Goal: Information Seeking & Learning: Find specific fact

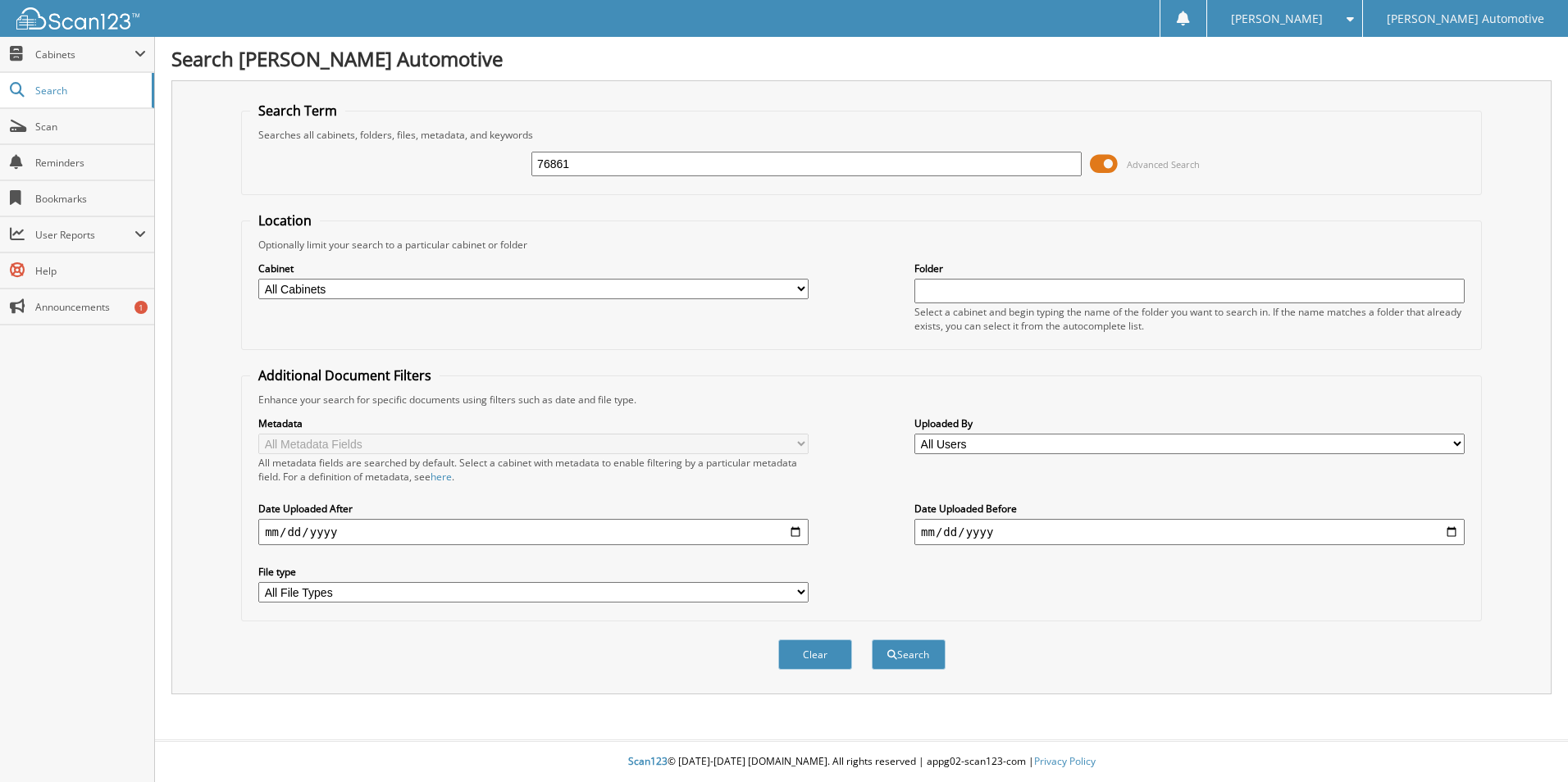
type input "76861"
click at [872, 639] on button "Search" at bounding box center [908, 654] width 74 height 30
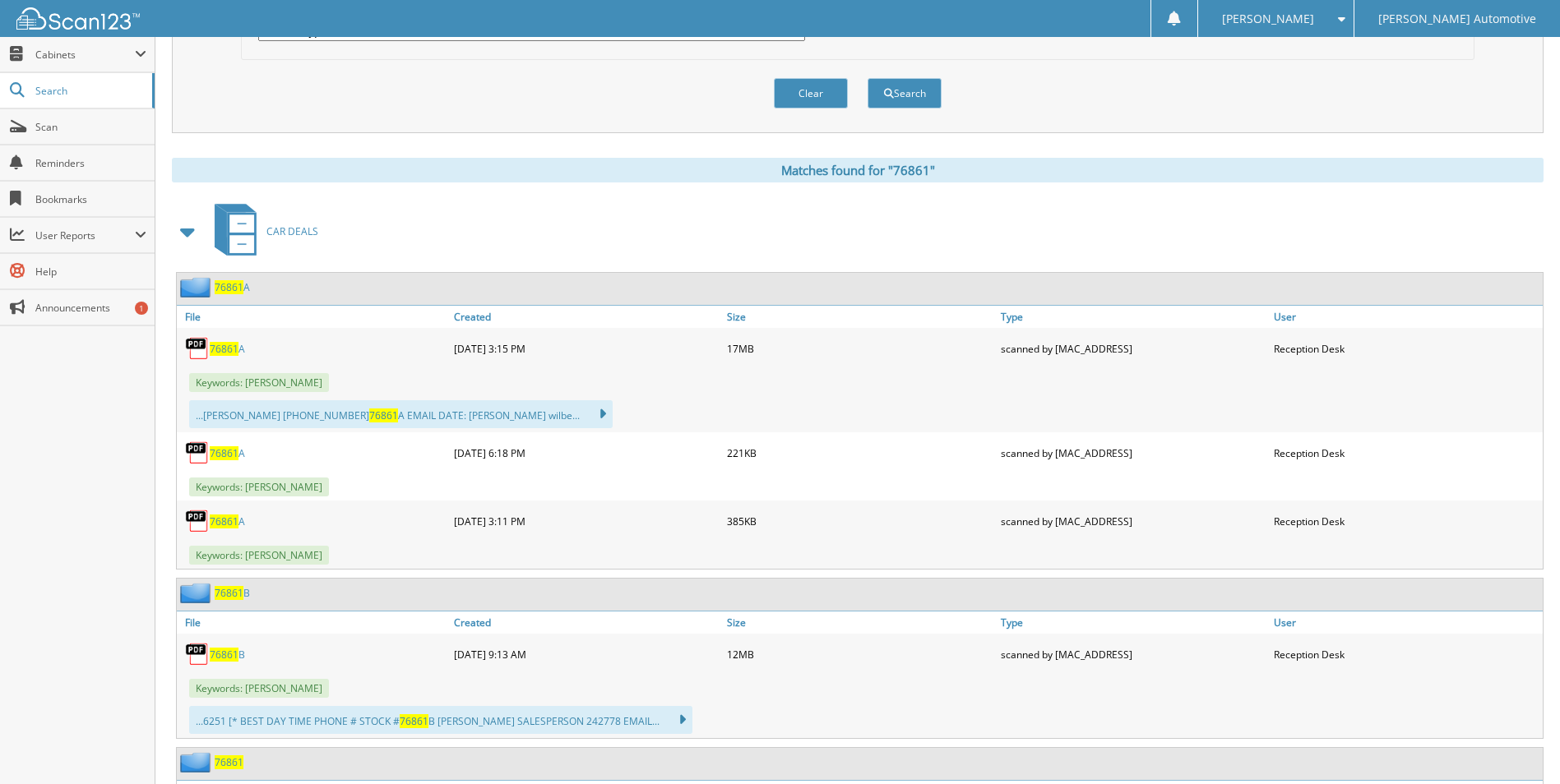
scroll to position [576, 0]
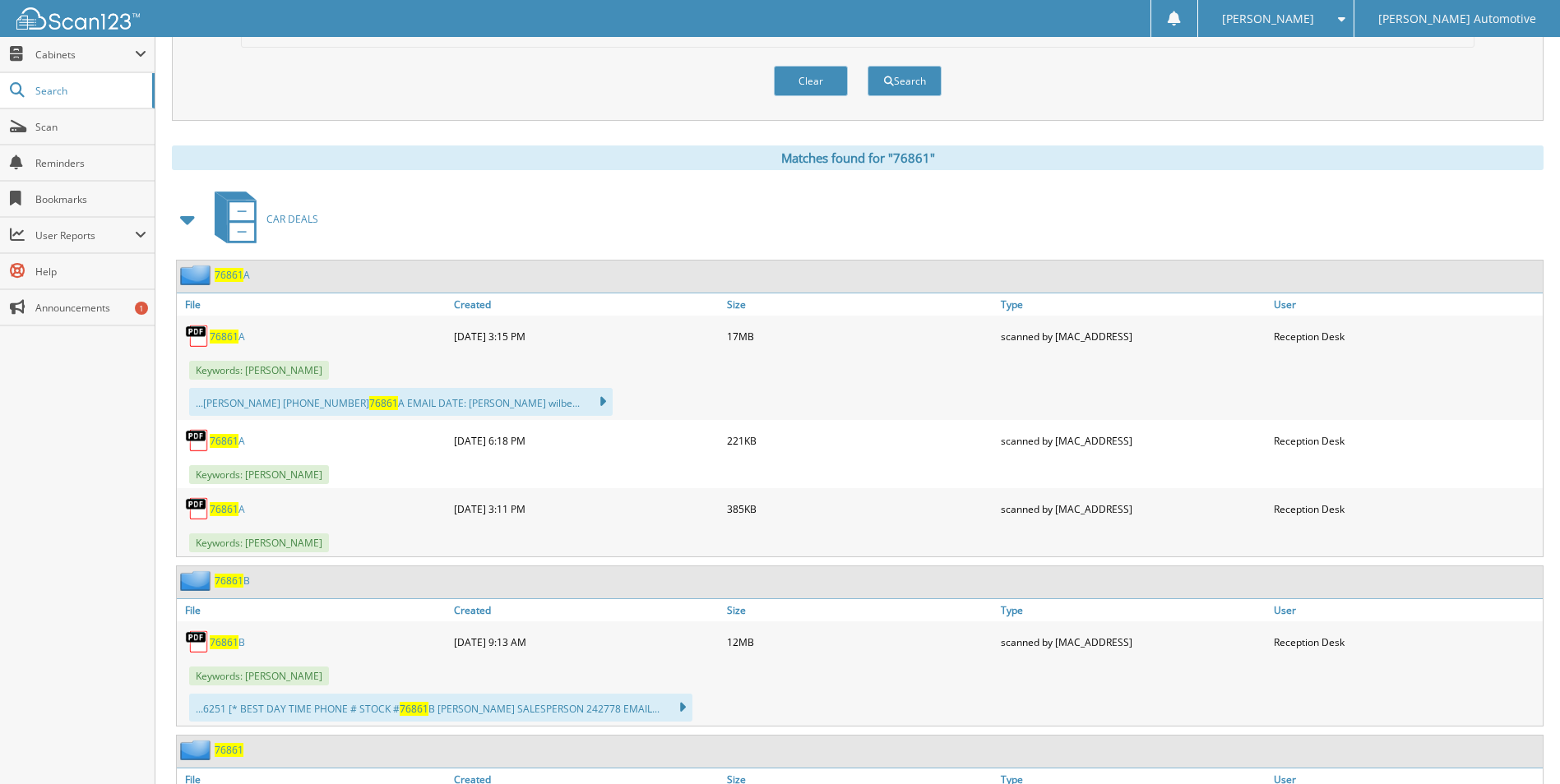
click at [223, 341] on span "76861" at bounding box center [223, 337] width 29 height 14
click at [237, 581] on span "76861" at bounding box center [229, 581] width 29 height 14
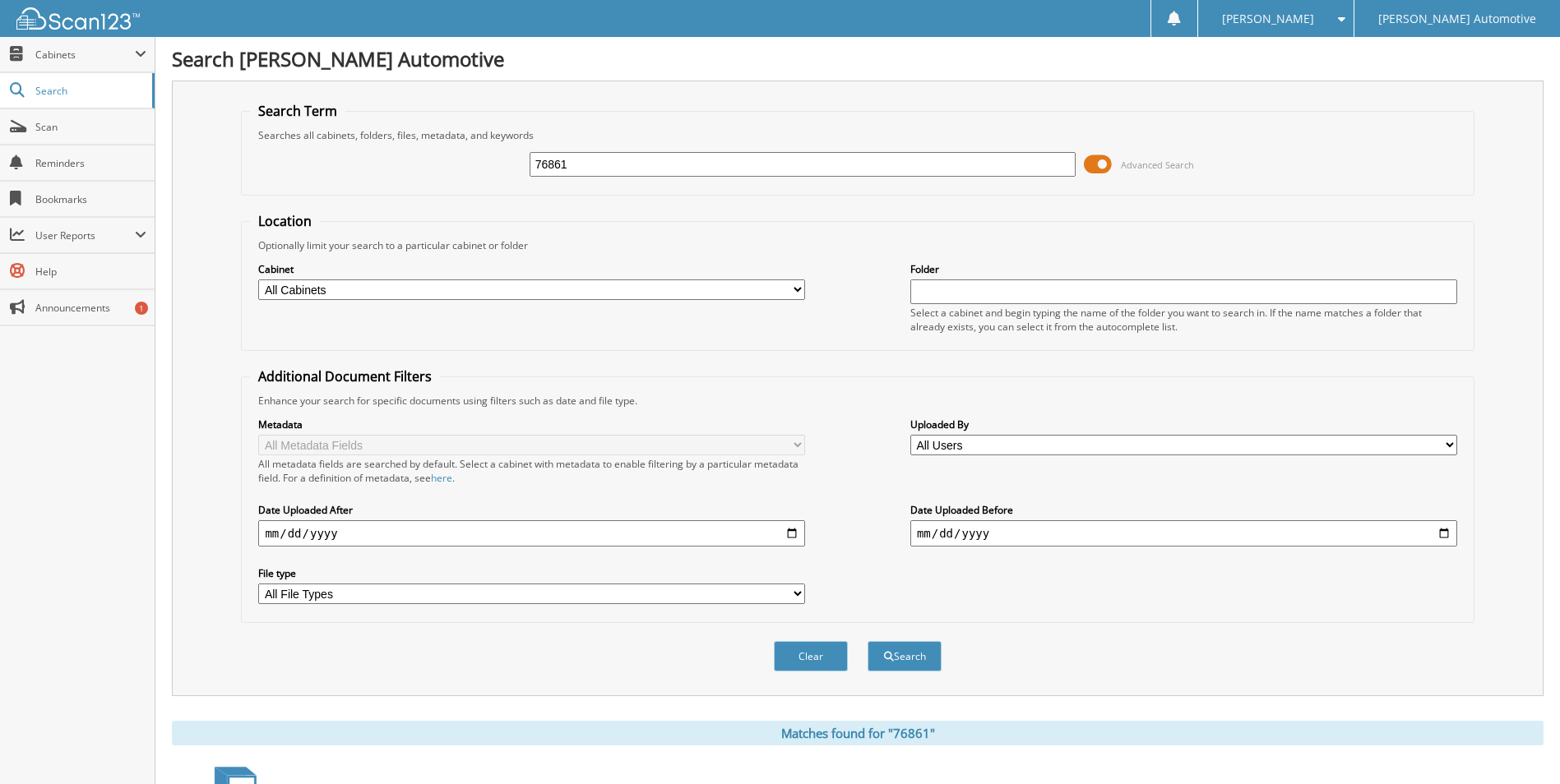
click at [643, 167] on input "76861" at bounding box center [803, 164] width 547 height 24
type input "76861B"
click at [868, 641] on button "Search" at bounding box center [905, 656] width 74 height 31
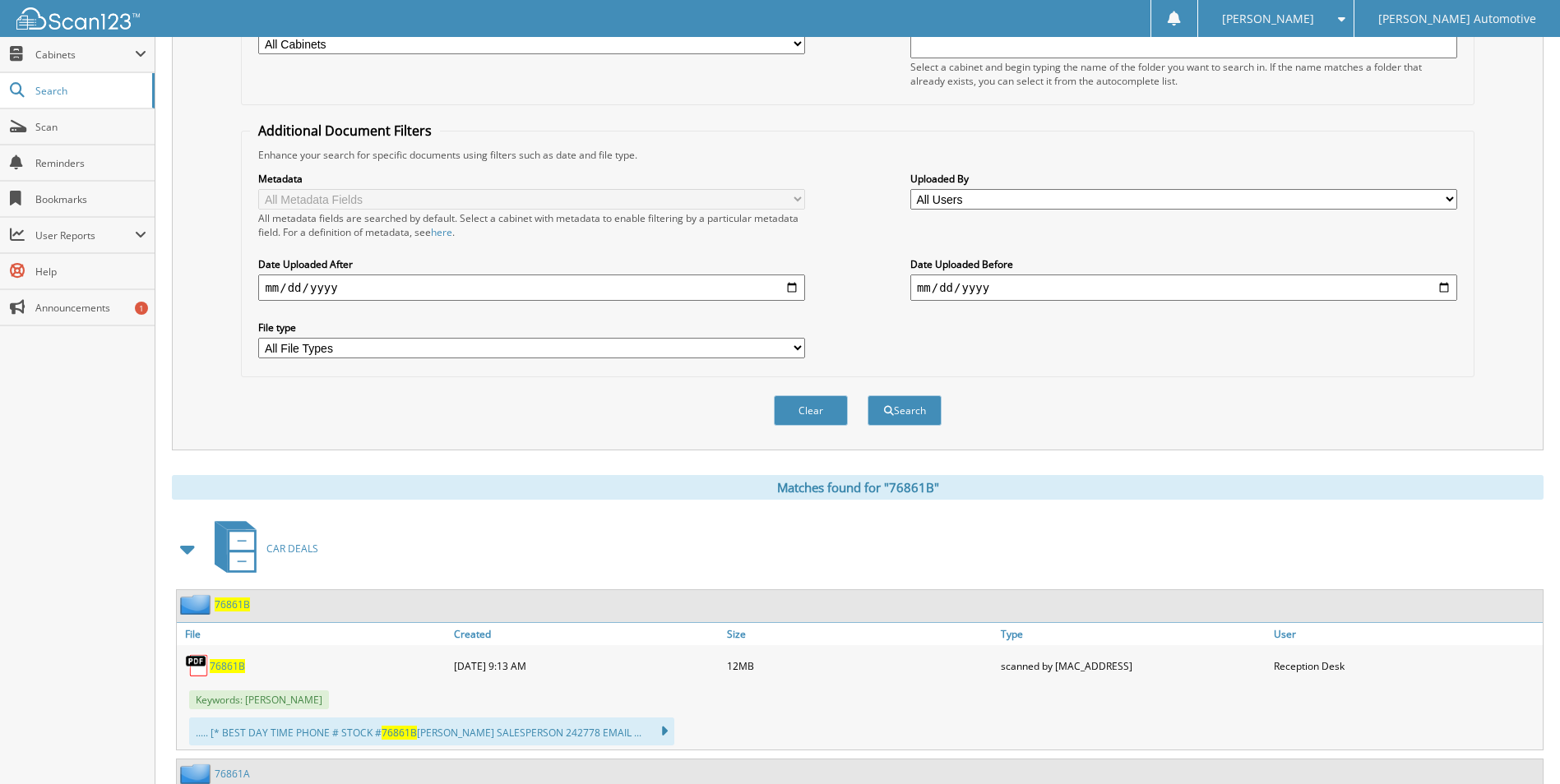
scroll to position [247, 0]
